Goal: Task Accomplishment & Management: Manage account settings

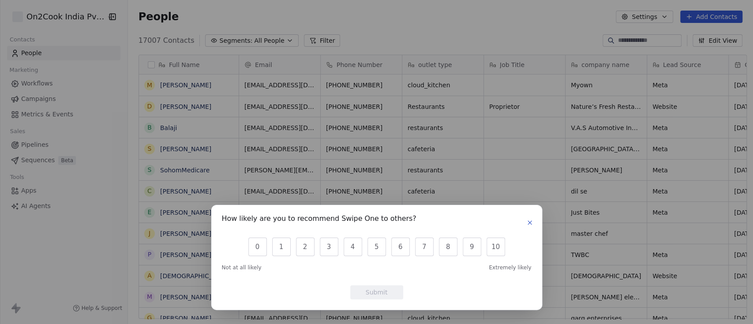
scroll to position [276, 620]
click at [527, 221] on icon "button" at bounding box center [529, 222] width 7 height 7
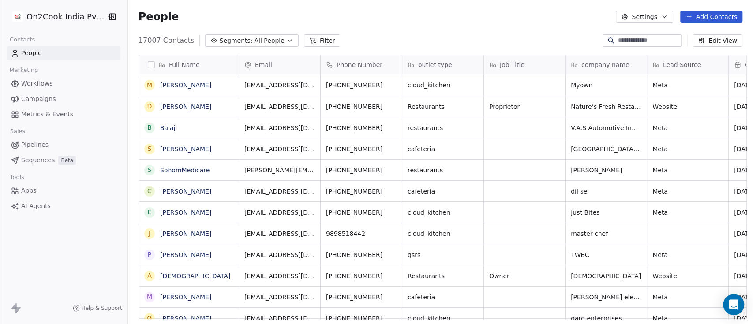
click at [623, 41] on input at bounding box center [649, 40] width 62 height 9
paste input "**********"
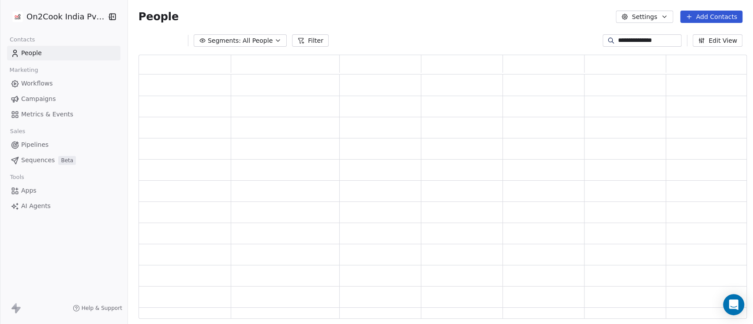
scroll to position [255, 599]
click at [647, 43] on input "**********" at bounding box center [649, 40] width 62 height 9
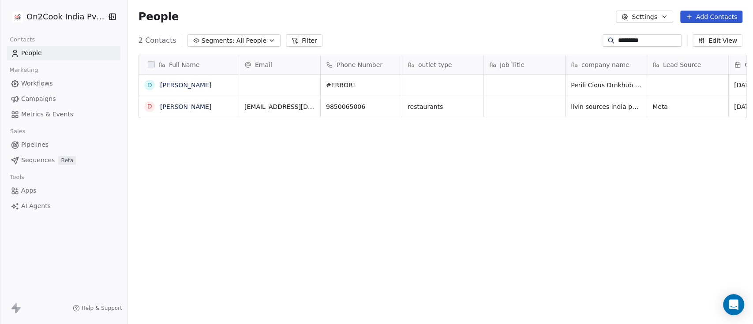
scroll to position [276, 620]
type input "********"
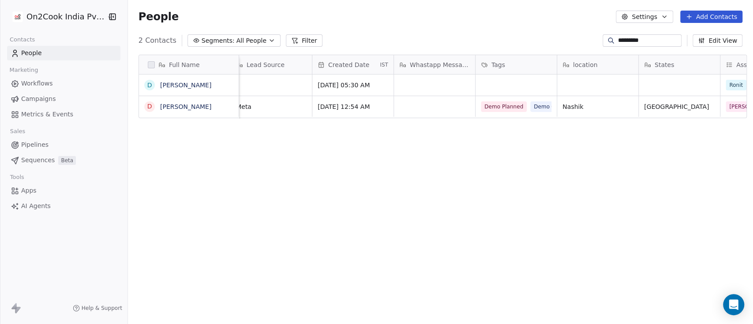
scroll to position [0, 417]
drag, startPoint x: 601, startPoint y: 89, endPoint x: 669, endPoint y: 136, distance: 83.1
click at [669, 136] on div "Full Name D [PERSON_NAME] d [PERSON_NAME] outlet type Job Title company name Le…" at bounding box center [440, 190] width 625 height 285
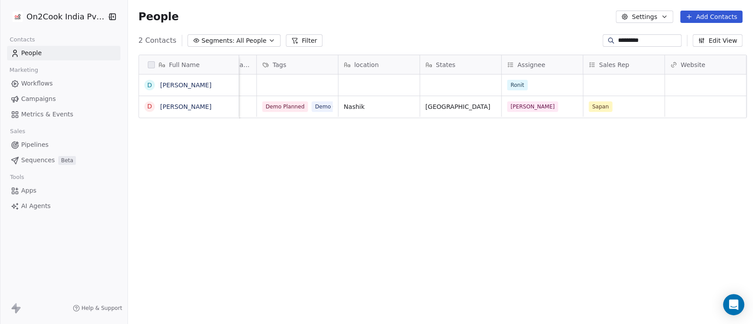
scroll to position [0, 636]
click at [614, 108] on div "Sapan" at bounding box center [615, 106] width 54 height 11
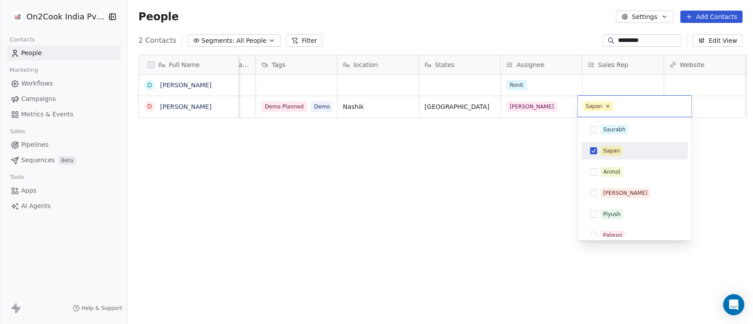
click at [615, 154] on div "Sapan" at bounding box center [611, 151] width 17 height 8
click at [610, 153] on div "Sapan" at bounding box center [611, 151] width 17 height 8
click at [512, 151] on html "On2Cook India Pvt. Ltd. Contacts People Marketing Workflows Campaigns Metrics &…" at bounding box center [376, 162] width 753 height 324
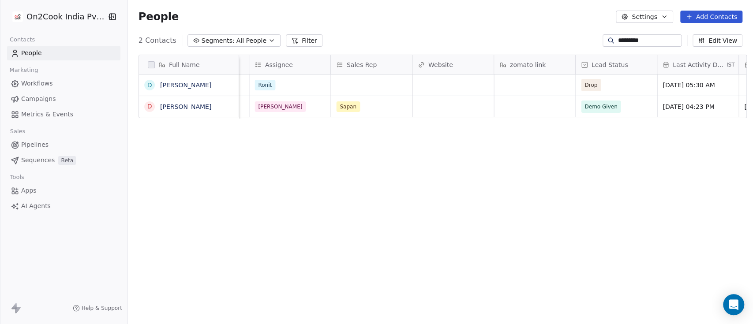
scroll to position [0, 897]
click at [470, 175] on div "Full Name D [PERSON_NAME] d [PERSON_NAME] Message Tags location States Assignee…" at bounding box center [440, 190] width 625 height 285
click at [650, 31] on div "People Settings Add Contacts" at bounding box center [440, 17] width 625 height 34
click at [645, 36] on input "********" at bounding box center [649, 40] width 62 height 9
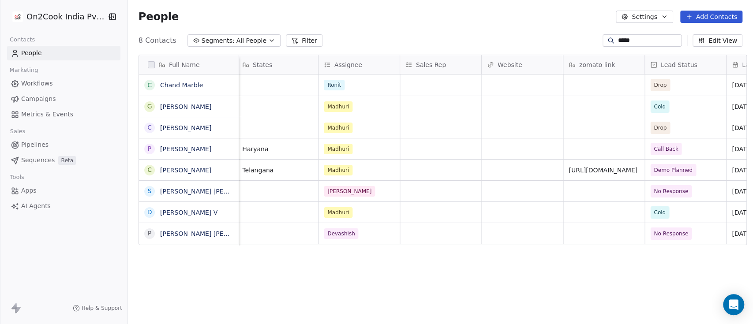
scroll to position [0, 818]
type input "*****"
click at [230, 287] on div "Full Name C Chand Marble G [PERSON_NAME] C [PERSON_NAME] p [PERSON_NAME] C [PER…" at bounding box center [440, 190] width 625 height 285
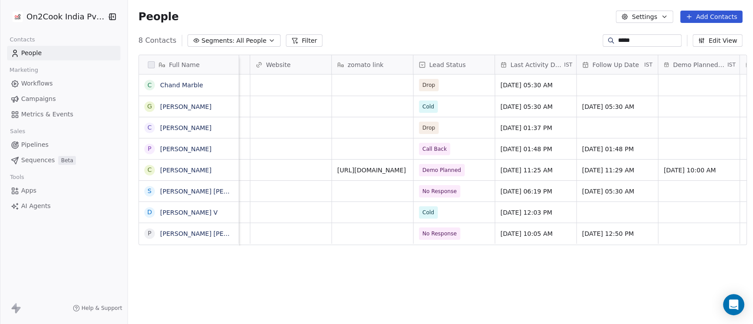
scroll to position [0, 1052]
click at [461, 173] on span "Demo Planned" at bounding box center [444, 170] width 54 height 12
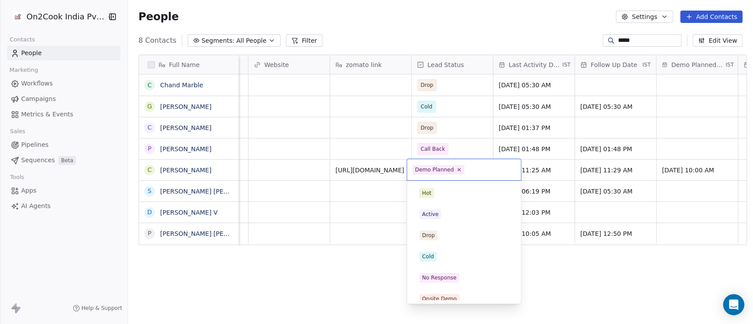
scroll to position [113, 0]
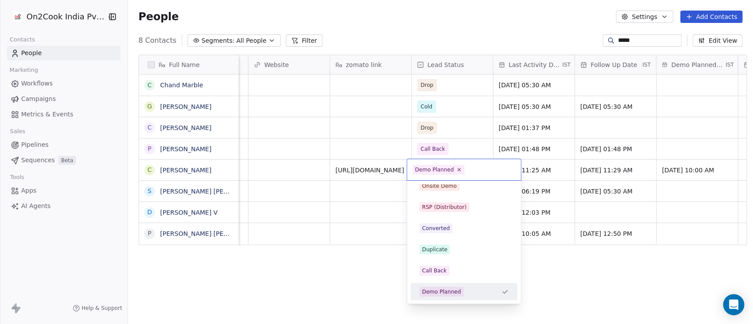
click at [681, 195] on html "On2Cook India Pvt. Ltd. Contacts People Marketing Workflows Campaigns Metrics &…" at bounding box center [376, 162] width 753 height 324
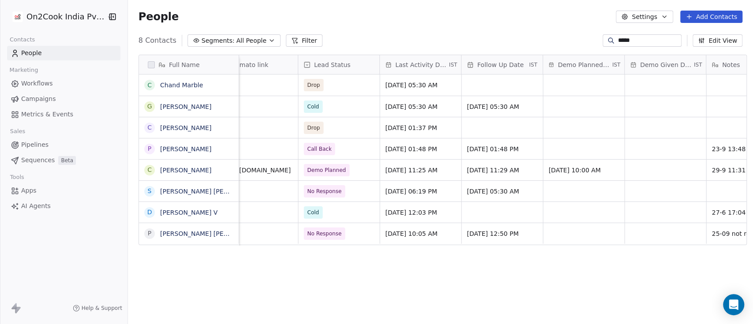
scroll to position [1, 1166]
click at [661, 169] on div "grid" at bounding box center [664, 170] width 81 height 21
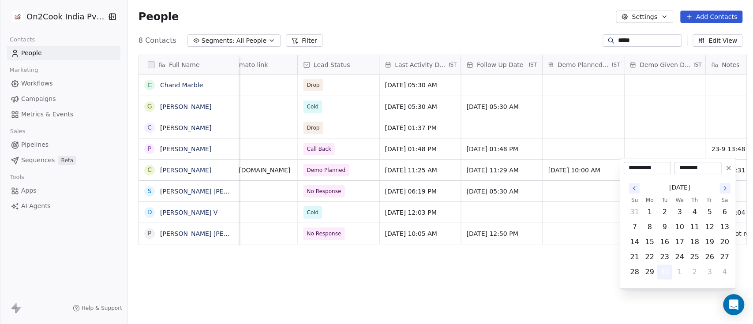
click at [665, 274] on button "30" at bounding box center [664, 272] width 14 height 14
click at [567, 270] on html "On2Cook India Pvt. Ltd. Contacts People Marketing Workflows Campaigns Metrics &…" at bounding box center [376, 162] width 753 height 324
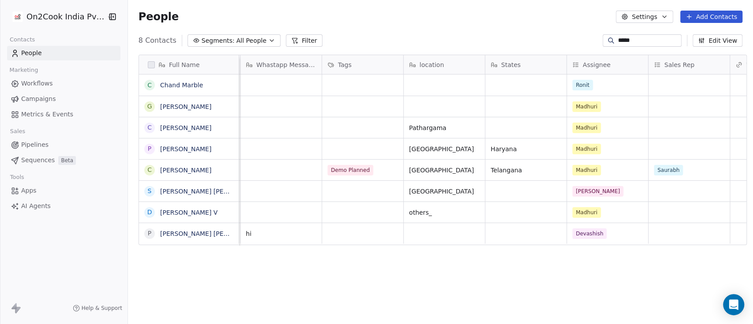
scroll to position [1, 569]
click at [386, 174] on div "Demo Planned" at bounding box center [363, 170] width 81 height 21
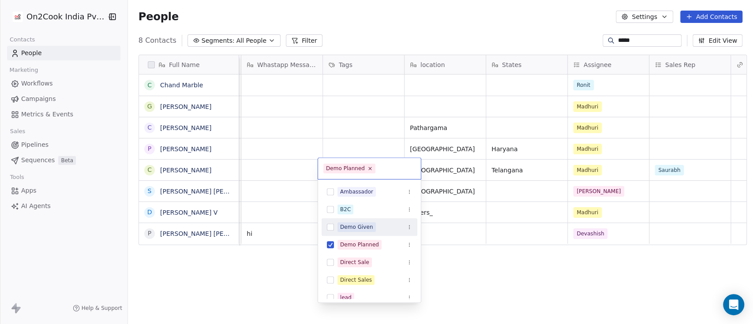
click at [372, 231] on span "Demo Given" at bounding box center [357, 227] width 38 height 10
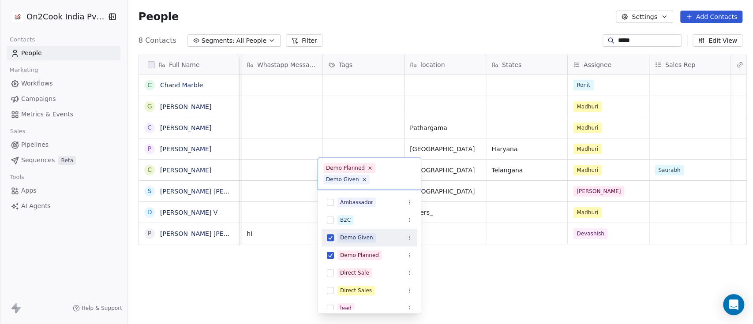
click at [514, 223] on html "On2Cook India Pvt. Ltd. Contacts People Marketing Workflows Campaigns Metrics &…" at bounding box center [376, 162] width 753 height 324
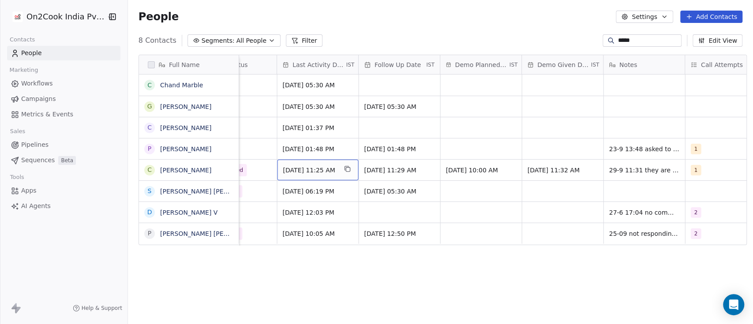
scroll to position [7, 1267]
click at [386, 166] on span "[DATE] 11:29 AM" at bounding box center [392, 170] width 54 height 9
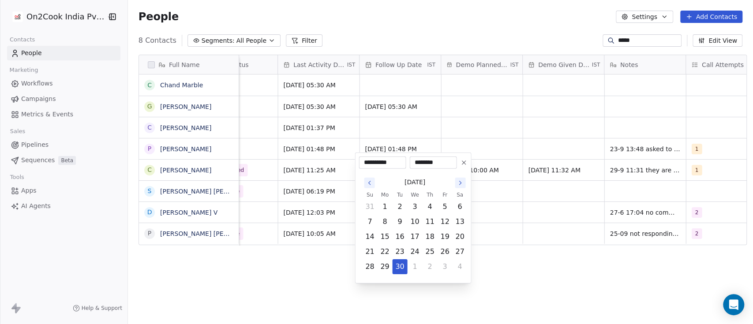
click at [456, 186] on button "Go to the Next Month" at bounding box center [460, 183] width 11 height 11
click at [390, 224] on button "6" at bounding box center [385, 222] width 14 height 14
type input "**********"
click at [541, 265] on html "On2Cook India Pvt. Ltd. Contacts People Marketing Workflows Campaigns Metrics &…" at bounding box center [376, 162] width 753 height 324
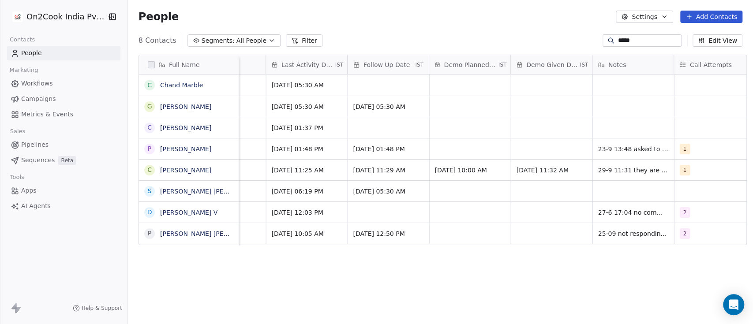
scroll to position [7, 1318]
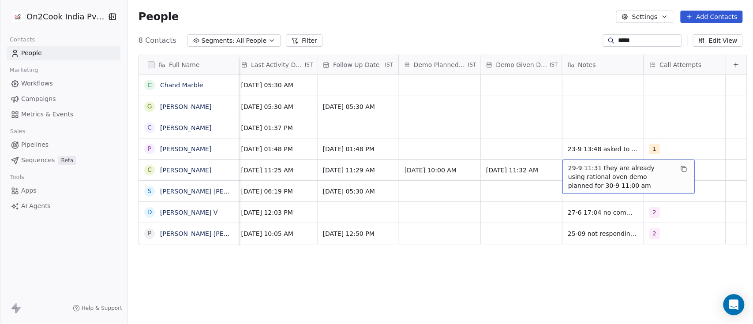
click at [562, 164] on div "29-9 11:31 they are already using rational oven demo planned for 30-9 11:00 am" at bounding box center [628, 177] width 132 height 34
click at [568, 164] on span "29-9 11:31 they are already using rational oven demo planned for 30-9 11:00 am" at bounding box center [620, 177] width 105 height 26
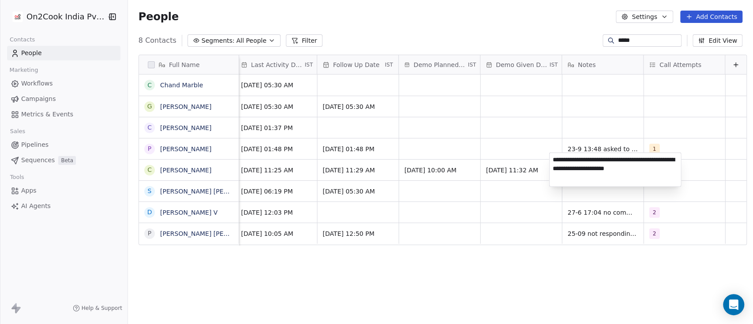
click at [552, 160] on textarea "**********" at bounding box center [614, 170] width 131 height 34
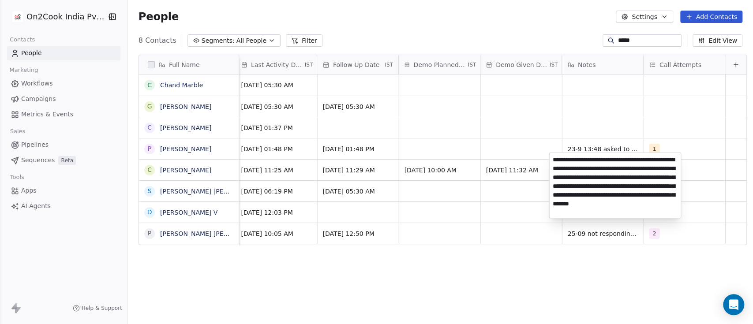
type textarea "**********"
drag, startPoint x: 563, startPoint y: 168, endPoint x: 512, endPoint y: 95, distance: 88.8
click at [512, 94] on html "On2Cook India Pvt. Ltd. Contacts People Marketing Workflows Campaigns Metrics &…" at bounding box center [376, 162] width 753 height 324
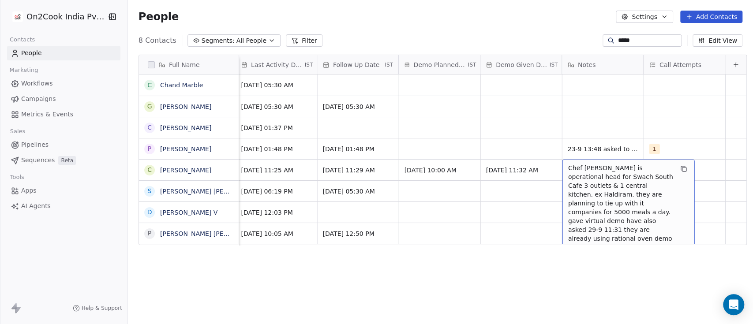
click at [568, 164] on span "Chef [PERSON_NAME] is operational head for Swach South Cafe 3 outlets & 1 centr…" at bounding box center [620, 208] width 105 height 88
click at [562, 161] on div "Chef [PERSON_NAME] is operational head for Swach South Cafe 3 outlets & 1 centr…" at bounding box center [628, 204] width 132 height 88
click at [568, 164] on span "Chef [PERSON_NAME] is operational head for Swach South Cafe 3 outlets & 1 centr…" at bounding box center [620, 208] width 105 height 88
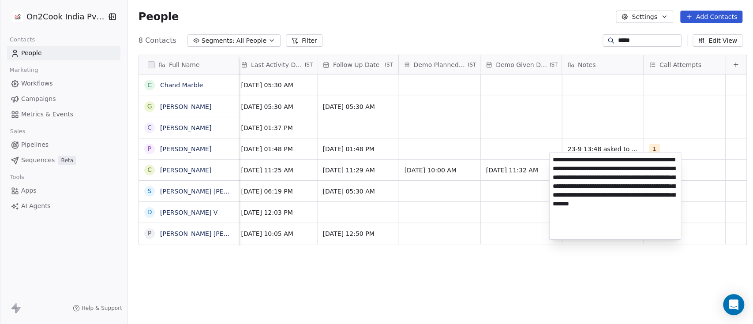
click at [553, 161] on textarea "**********" at bounding box center [614, 196] width 131 height 86
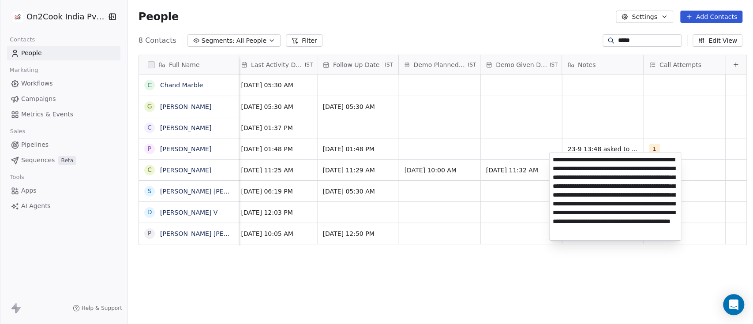
scroll to position [3, 0]
type textarea "**********"
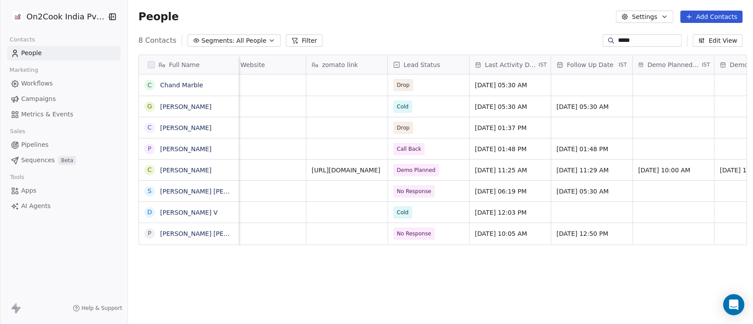
scroll to position [3, 1072]
click at [445, 171] on span "Demo Planned" at bounding box center [424, 170] width 54 height 12
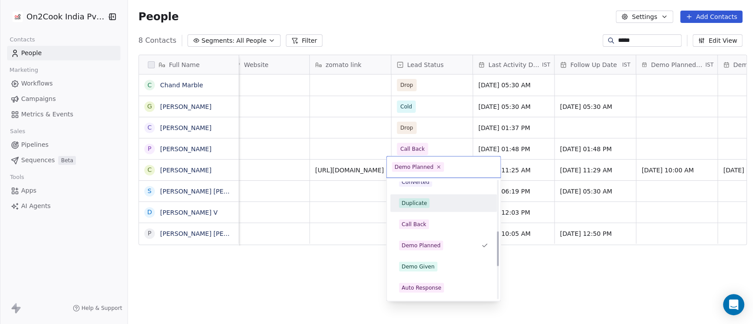
scroll to position [172, 0]
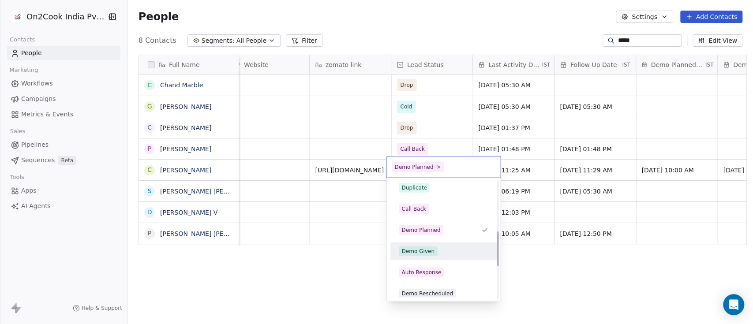
click at [442, 256] on div "Demo Given" at bounding box center [444, 251] width 100 height 14
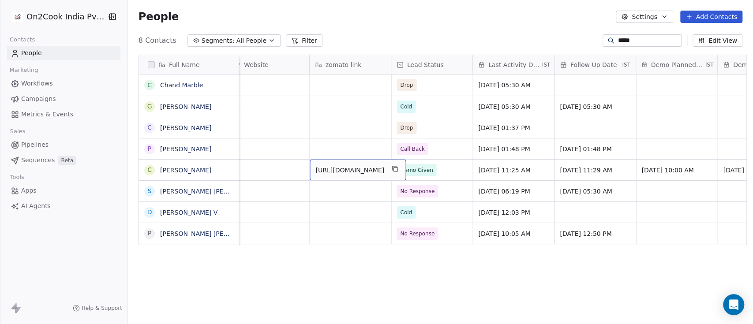
click at [400, 168] on button "grid" at bounding box center [394, 169] width 11 height 11
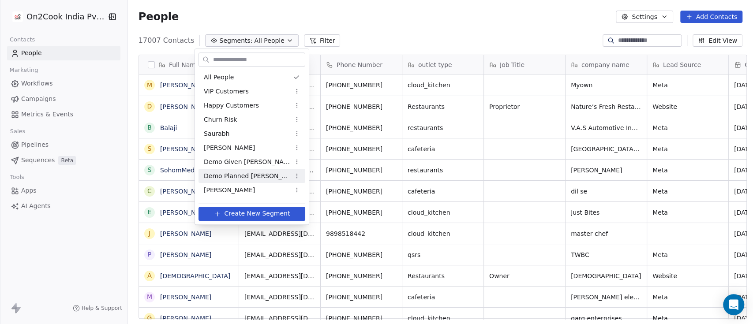
scroll to position [276, 620]
click at [246, 175] on span "Demo Planned Sam" at bounding box center [247, 176] width 86 height 9
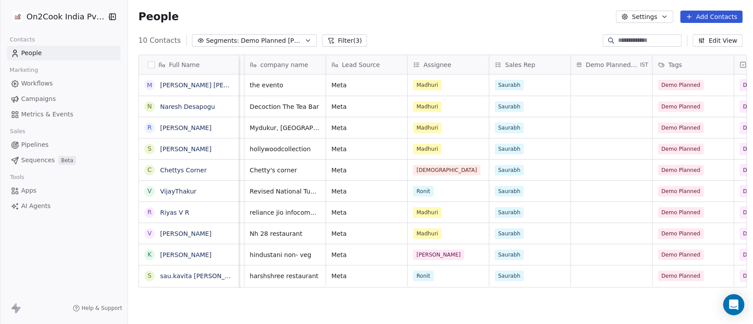
scroll to position [9, 240]
